Goal: Transaction & Acquisition: Download file/media

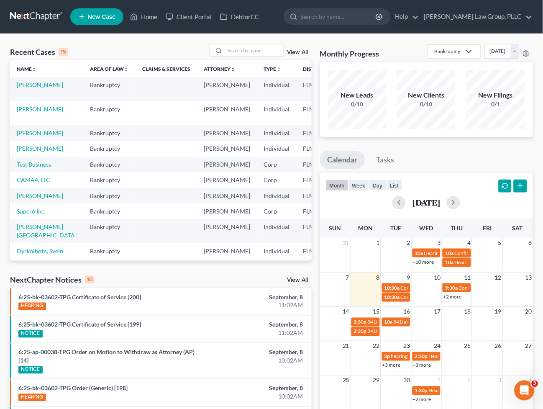
click at [26, 89] on td "[PERSON_NAME]" at bounding box center [46, 89] width 73 height 24
click at [24, 88] on link "[PERSON_NAME]" at bounding box center [40, 84] width 46 height 7
select select "0"
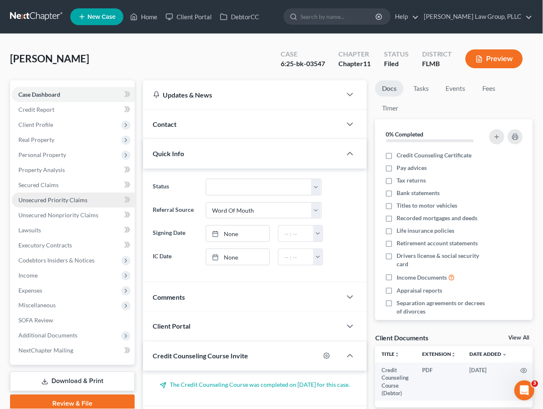
scroll to position [59, 0]
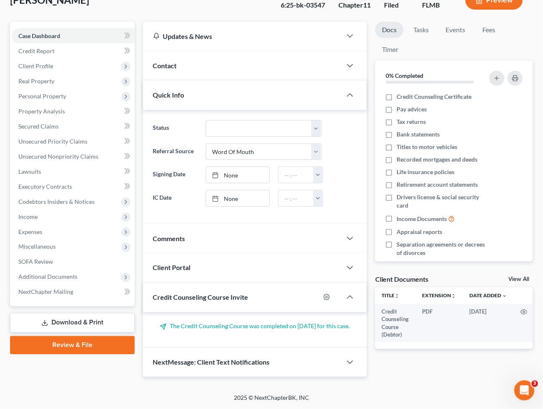
click at [77, 320] on link "Download & Print" at bounding box center [72, 323] width 125 height 20
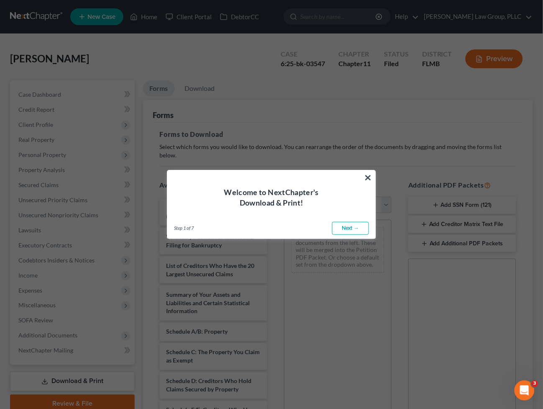
click at [373, 173] on div "Welcome to NextChapter's Download & Print!" at bounding box center [271, 189] width 208 height 38
click at [369, 174] on button "×" at bounding box center [368, 177] width 8 height 13
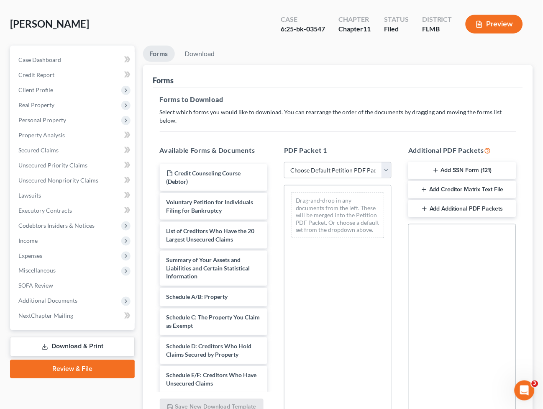
scroll to position [93, 0]
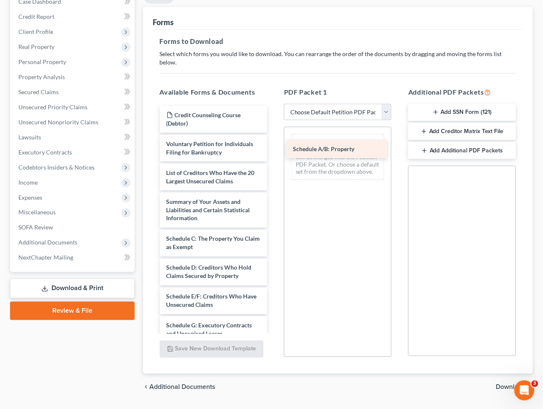
drag, startPoint x: 225, startPoint y: 231, endPoint x: 358, endPoint y: 137, distance: 163.4
click at [274, 137] on div "Schedule A/B: Property Credit Counseling Course (Debtor) Voluntary Petition for…" at bounding box center [213, 356] width 121 height 501
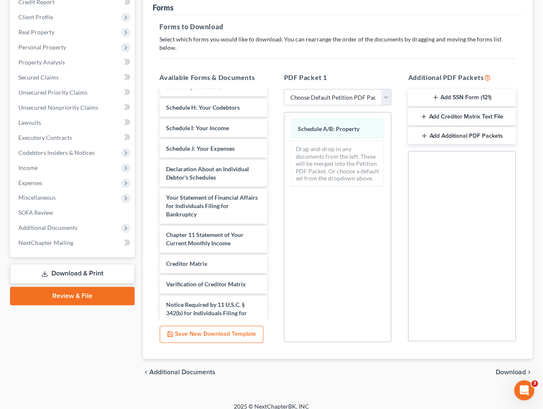
scroll to position [274, 0]
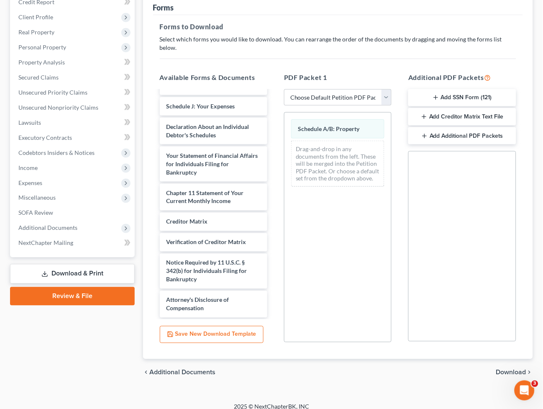
click at [514, 369] on span "Download" at bounding box center [511, 372] width 30 height 7
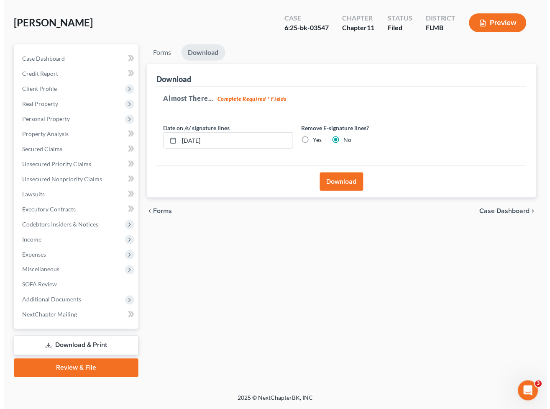
scroll to position [35, 0]
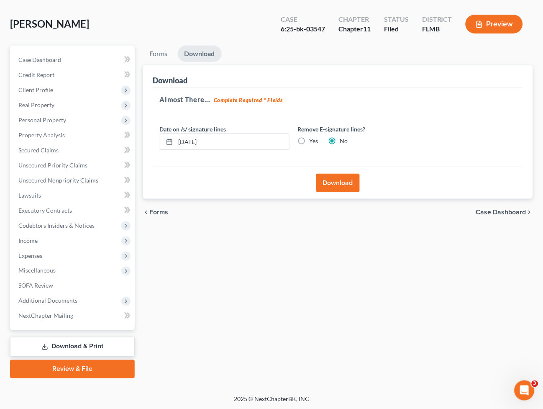
click at [329, 179] on button "Download" at bounding box center [337, 183] width 43 height 18
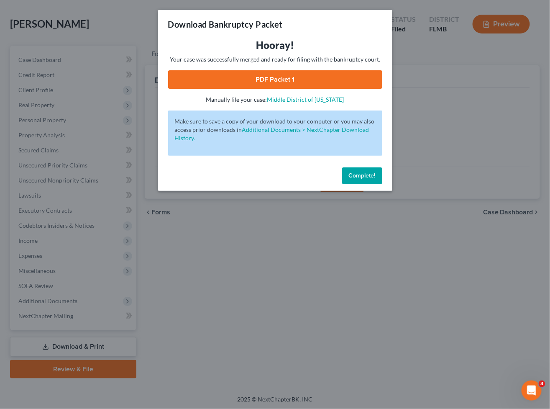
click at [251, 82] on link "PDF Packet 1" at bounding box center [275, 79] width 214 height 18
